Goal: Information Seeking & Learning: Find specific page/section

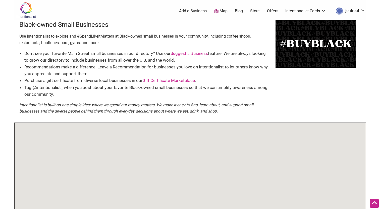
scroll to position [146, 0]
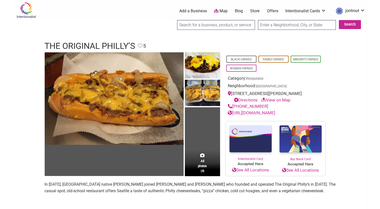
click at [217, 27] on input "search" at bounding box center [216, 25] width 78 height 10
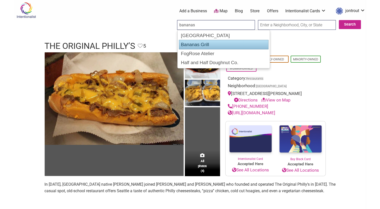
click at [198, 43] on div "Bananas Grill" at bounding box center [224, 45] width 90 height 10
type input "Bananas Grill"
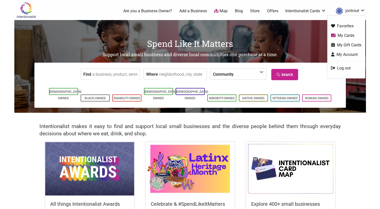
click at [345, 36] on link "My Cards" at bounding box center [346, 36] width 30 height 6
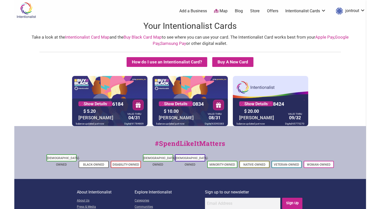
click at [135, 37] on link "Buy Black Card Map" at bounding box center [143, 37] width 38 height 5
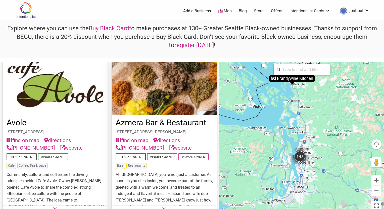
scroll to position [676, 0]
click at [134, 144] on button "find on map" at bounding box center [131, 141] width 33 height 8
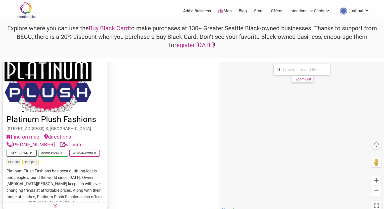
scroll to position [14, 0]
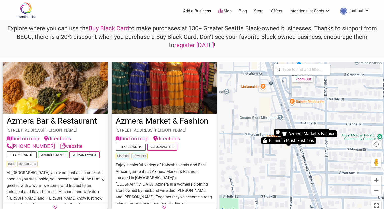
click at [278, 132] on img "Azmera Bar & Restaurant" at bounding box center [277, 132] width 5 height 5
click at [277, 133] on img "Azmera Bar & Restaurant" at bounding box center [277, 132] width 5 height 5
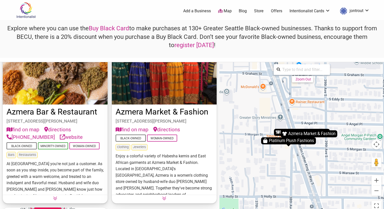
scroll to position [21, 0]
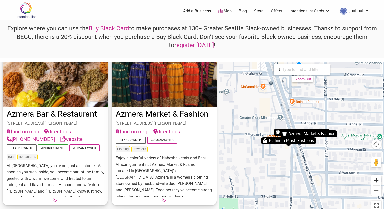
click at [377, 184] on button "Zoom in" at bounding box center [376, 181] width 10 height 10
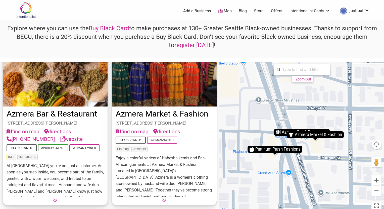
click at [278, 131] on img "Azmera Bar & Restaurant" at bounding box center [277, 132] width 5 height 5
click at [375, 180] on button "Zoom in" at bounding box center [376, 181] width 10 height 10
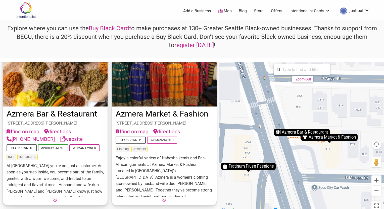
click at [291, 132] on div "Azmera Bar & Restaurant" at bounding box center [302, 132] width 56 height 7
click at [278, 131] on img "Azmera Bar & Restaurant" at bounding box center [277, 132] width 5 height 5
click at [377, 180] on button "Zoom in" at bounding box center [376, 181] width 10 height 10
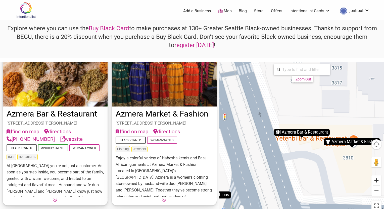
scroll to position [19, 0]
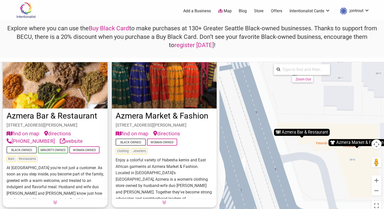
click at [297, 132] on div "Azmera Bar & Restaurant" at bounding box center [302, 132] width 56 height 7
click at [377, 191] on button "Zoom out" at bounding box center [376, 191] width 10 height 10
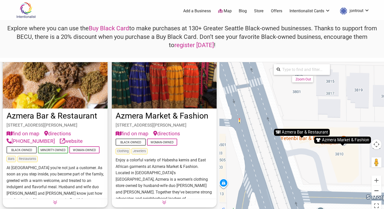
click at [377, 191] on button "Zoom out" at bounding box center [376, 191] width 10 height 10
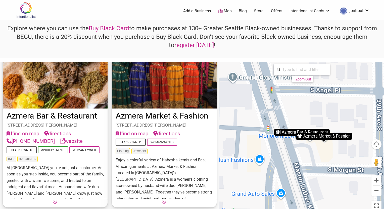
click at [377, 191] on button "Zoom out" at bounding box center [376, 191] width 10 height 10
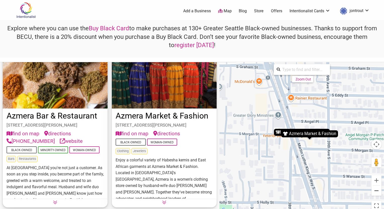
click at [377, 191] on button "Zoom out" at bounding box center [376, 191] width 10 height 10
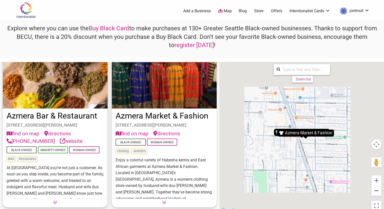
click at [377, 191] on button "Zoom out" at bounding box center [376, 191] width 10 height 10
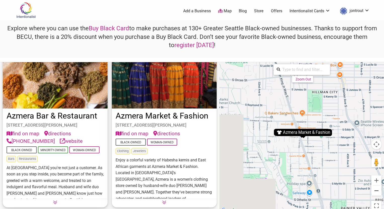
scroll to position [21, 0]
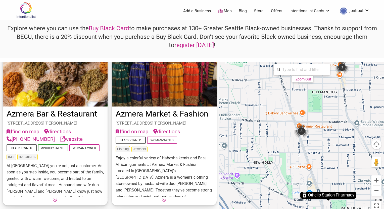
click at [377, 191] on button "Zoom out" at bounding box center [376, 191] width 10 height 10
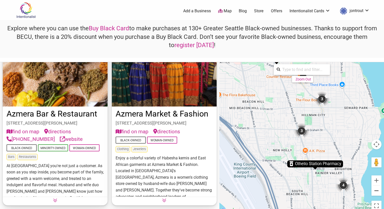
click at [377, 191] on button "Zoom out" at bounding box center [376, 191] width 10 height 10
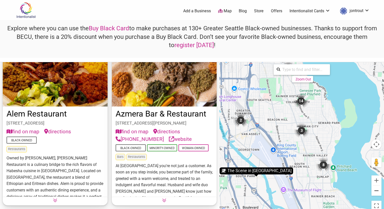
click at [377, 191] on button "Zoom out" at bounding box center [376, 191] width 10 height 10
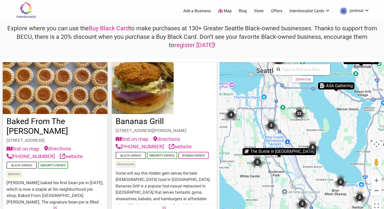
scroll to position [677, 0]
click at [130, 143] on button "find on map" at bounding box center [131, 140] width 33 height 8
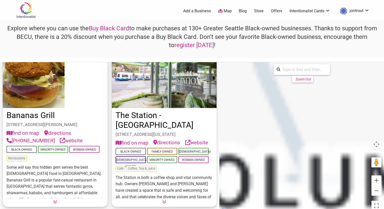
scroll to position [15, 0]
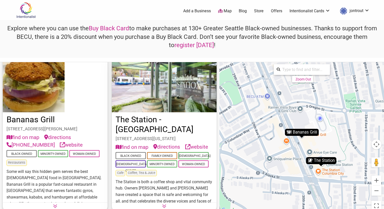
click at [303, 132] on div "Bananas Grill" at bounding box center [301, 132] width 34 height 7
click at [288, 133] on img "Bananas Grill" at bounding box center [288, 132] width 5 height 5
click at [375, 192] on button "Zoom out" at bounding box center [376, 191] width 10 height 10
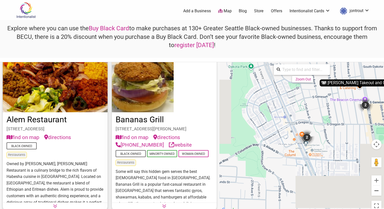
click at [375, 192] on button "Zoom out" at bounding box center [376, 191] width 10 height 10
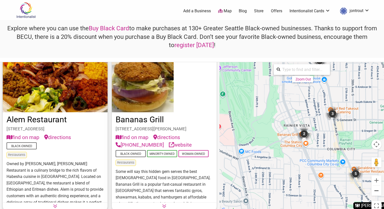
click at [375, 192] on button "Zoom out" at bounding box center [376, 191] width 10 height 10
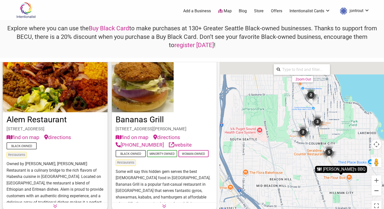
scroll to position [181, 0]
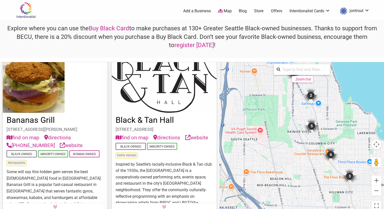
click at [19, 142] on button "find on map" at bounding box center [23, 138] width 33 height 8
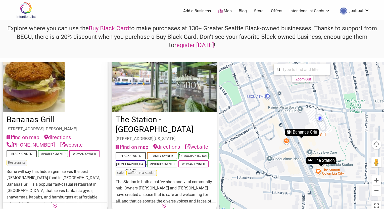
click at [378, 192] on button "Zoom out" at bounding box center [376, 191] width 10 height 10
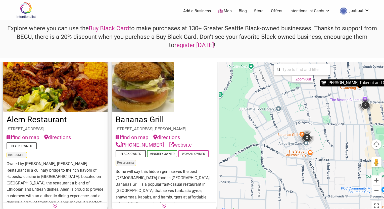
click at [378, 192] on button "Zoom out" at bounding box center [376, 191] width 10 height 10
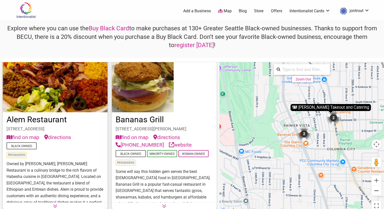
click at [378, 192] on button "Zoom out" at bounding box center [376, 191] width 10 height 10
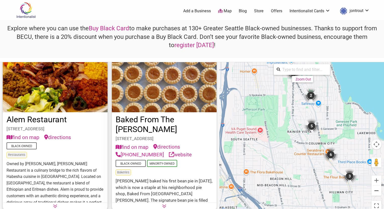
click at [378, 192] on button "Zoom out" at bounding box center [376, 191] width 10 height 10
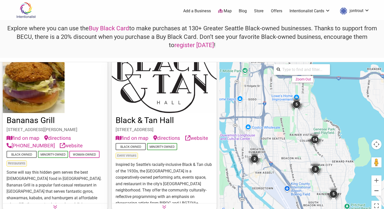
click at [378, 192] on button "Zoom out" at bounding box center [376, 191] width 10 height 10
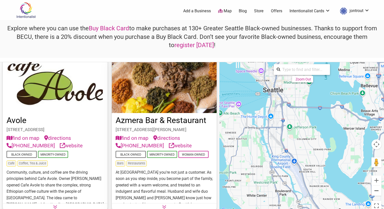
scroll to position [677, 0]
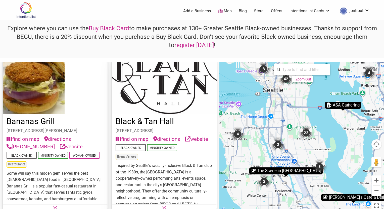
click at [378, 192] on button "Zoom out" at bounding box center [376, 191] width 10 height 10
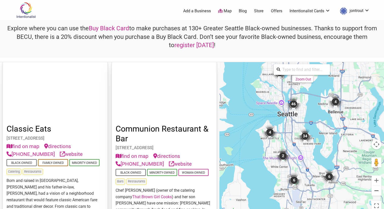
scroll to position [2493, 0]
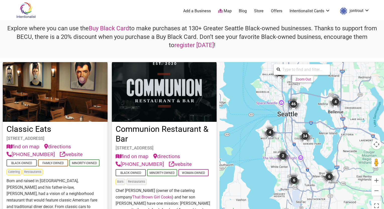
click at [130, 153] on button "find on map" at bounding box center [131, 157] width 33 height 8
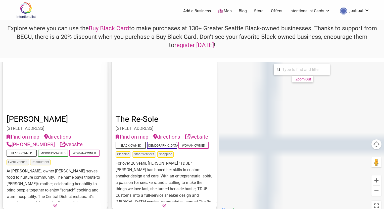
scroll to position [177, 0]
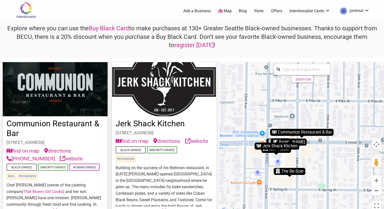
click at [375, 192] on button "Zoom out" at bounding box center [376, 191] width 10 height 10
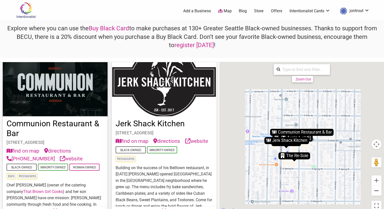
click at [375, 192] on button "Zoom out" at bounding box center [376, 191] width 10 height 10
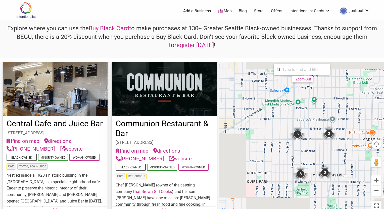
click at [375, 192] on button "Zoom out" at bounding box center [376, 191] width 10 height 10
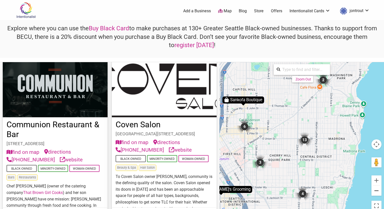
click at [375, 192] on button "Zoom out" at bounding box center [376, 191] width 10 height 10
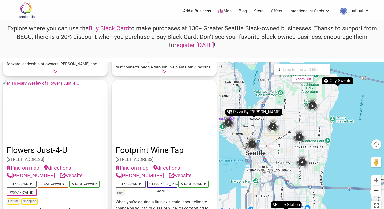
scroll to position [1306, 0]
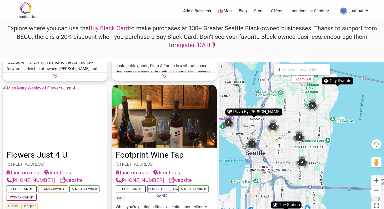
click at [129, 169] on button "find on map" at bounding box center [131, 173] width 33 height 8
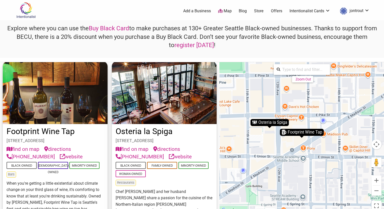
scroll to position [19, 0]
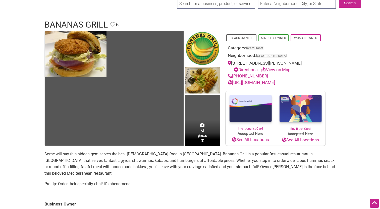
scroll to position [21, 0]
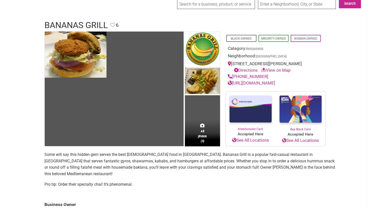
click at [215, 5] on input "search" at bounding box center [216, 4] width 78 height 10
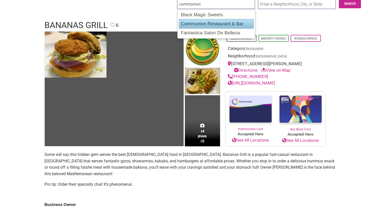
click at [221, 20] on div "Communion Restaurant & Bar" at bounding box center [216, 24] width 75 height 10
type input "Communion Restaurant & Bar"
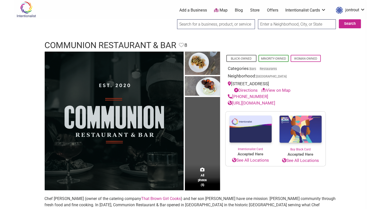
scroll to position [1, 0]
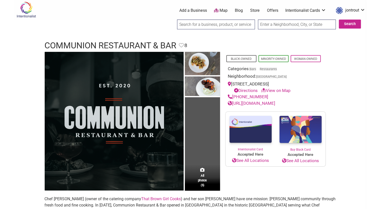
click at [238, 24] on input "search" at bounding box center [216, 25] width 78 height 10
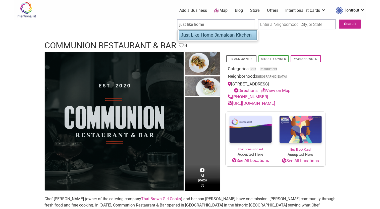
click at [222, 33] on div "Just Like Home Jamaican Kitchen" at bounding box center [218, 35] width 78 height 10
type input "Just Like Home Jamaican Kitchen"
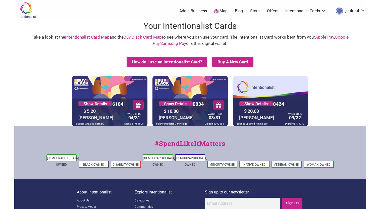
click at [124, 38] on link "Buy Black Card Map" at bounding box center [143, 37] width 38 height 5
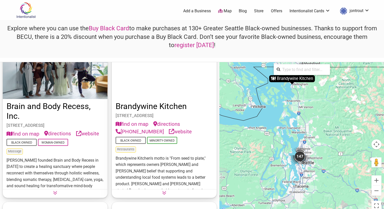
scroll to position [2018, 0]
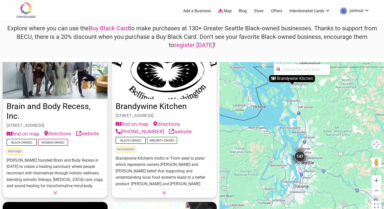
click at [134, 120] on button "find on map" at bounding box center [131, 124] width 33 height 8
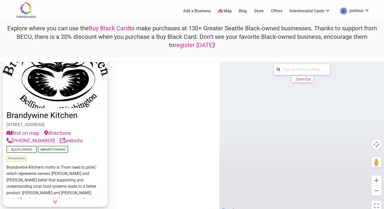
scroll to position [19, 0]
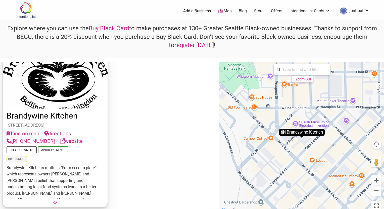
click at [377, 191] on button "Zoom out" at bounding box center [376, 191] width 10 height 10
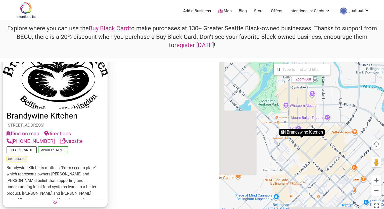
click at [377, 191] on button "Zoom out" at bounding box center [376, 191] width 10 height 10
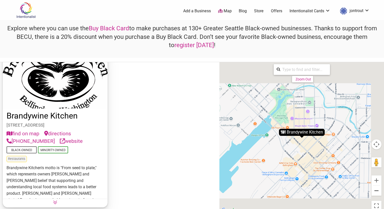
click at [377, 191] on button "Zoom out" at bounding box center [376, 191] width 10 height 10
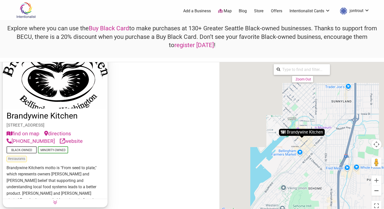
click at [377, 191] on button "Zoom out" at bounding box center [376, 191] width 10 height 10
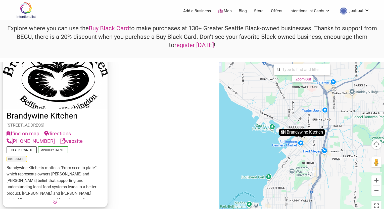
click at [377, 191] on button "Zoom out" at bounding box center [376, 191] width 10 height 10
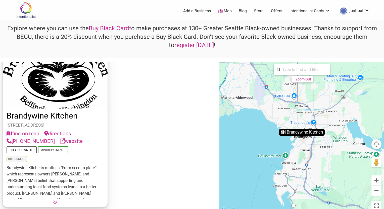
click at [377, 191] on button "Zoom out" at bounding box center [376, 191] width 10 height 10
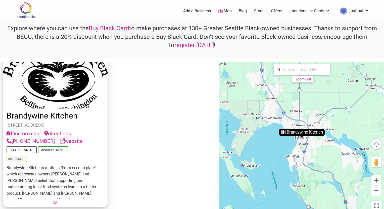
click at [377, 191] on button "Zoom out" at bounding box center [376, 191] width 10 height 10
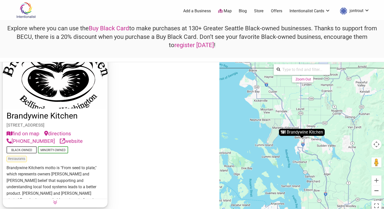
click at [377, 191] on button "Zoom out" at bounding box center [376, 191] width 10 height 10
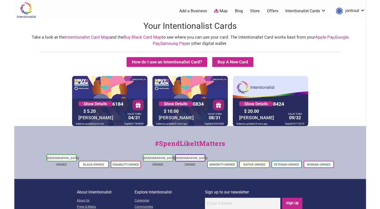
click at [141, 38] on link "Buy Black Card Map" at bounding box center [143, 37] width 38 height 5
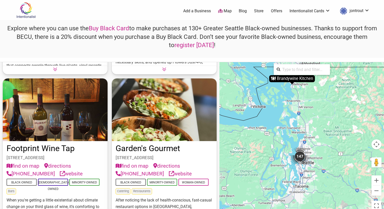
scroll to position [4464, 0]
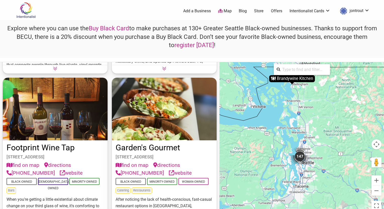
click at [145, 162] on button "find on map" at bounding box center [131, 166] width 33 height 8
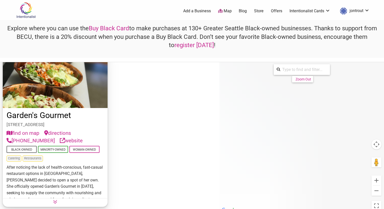
scroll to position [0, 0]
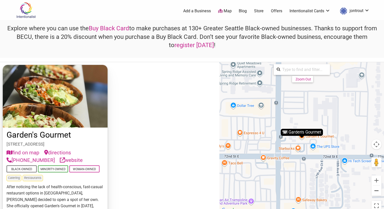
click at [376, 191] on button "Zoom out" at bounding box center [376, 191] width 10 height 10
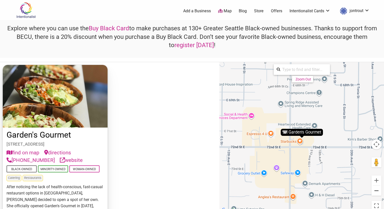
click at [376, 191] on button "Zoom out" at bounding box center [376, 191] width 10 height 10
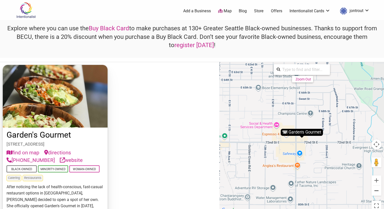
click at [376, 191] on button "Zoom out" at bounding box center [376, 191] width 10 height 10
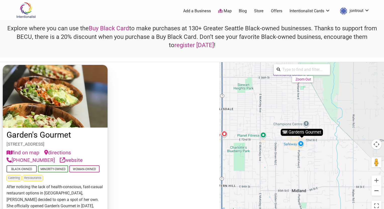
click at [376, 191] on button "Zoom out" at bounding box center [376, 191] width 10 height 10
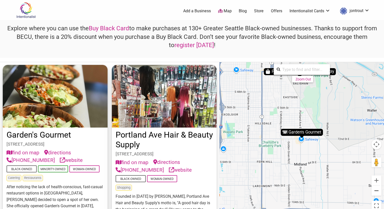
click at [376, 191] on button "Zoom out" at bounding box center [376, 191] width 10 height 10
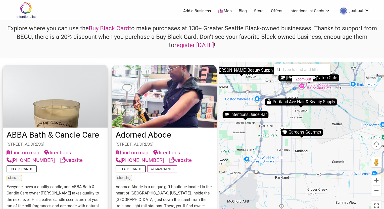
click at [376, 191] on button "Zoom out" at bounding box center [376, 191] width 10 height 10
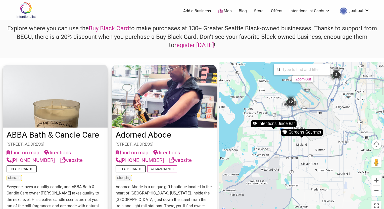
click at [376, 191] on button "Zoom out" at bounding box center [376, 191] width 10 height 10
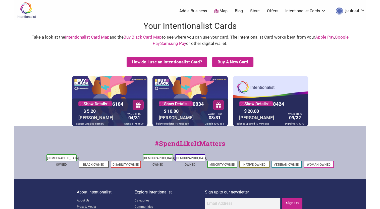
click at [143, 38] on link "Buy Black Card Map" at bounding box center [143, 37] width 38 height 5
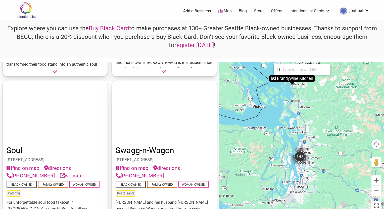
scroll to position [9932, 0]
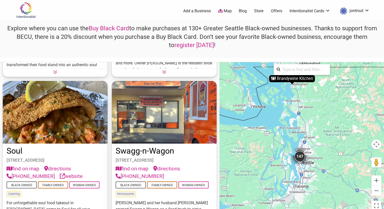
click at [182, 98] on img at bounding box center [164, 112] width 105 height 63
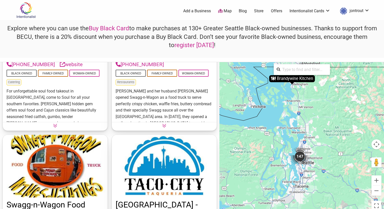
scroll to position [10069, 0]
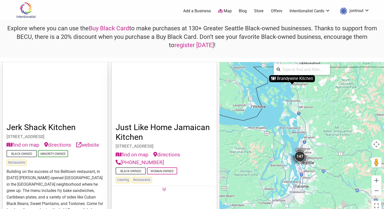
scroll to position [5480, 0]
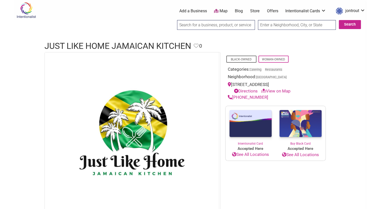
click at [219, 26] on input "search" at bounding box center [216, 25] width 78 height 10
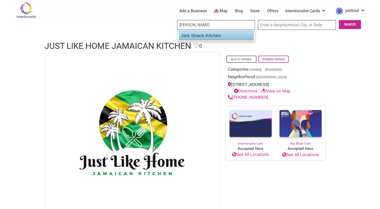
click at [216, 33] on div "Jerk Shack Kitchen" at bounding box center [216, 36] width 75 height 10
type input "Jerk Shack Kitchen"
